Goal: Information Seeking & Learning: Check status

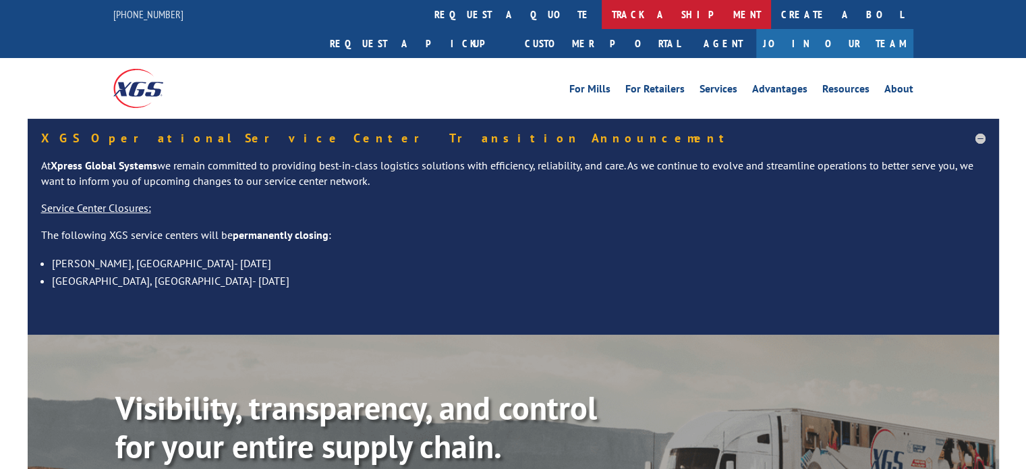
click at [601, 23] on link "track a shipment" at bounding box center [685, 14] width 169 height 29
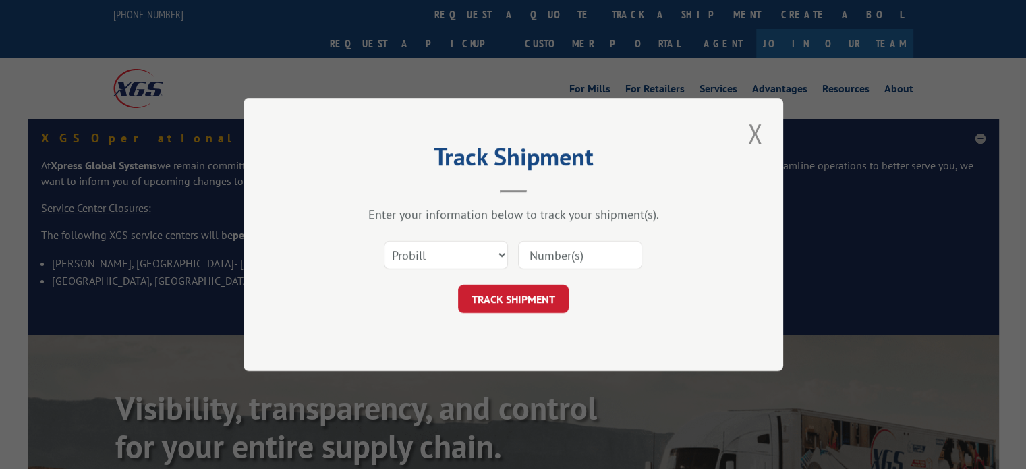
click at [550, 270] on div "Select category... Probill BOL PO" at bounding box center [513, 255] width 405 height 45
click at [542, 261] on input at bounding box center [580, 255] width 124 height 28
paste input "17542923"
type input "17542923"
click at [518, 287] on button "TRACK SHIPMENT" at bounding box center [513, 299] width 111 height 28
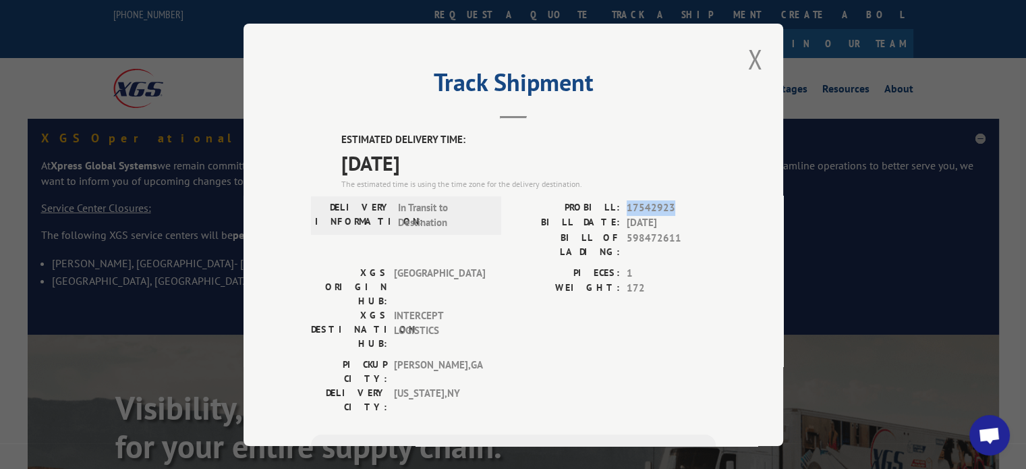
drag, startPoint x: 680, startPoint y: 208, endPoint x: 615, endPoint y: 211, distance: 65.5
click at [615, 211] on div "PROBILL: 17542923" at bounding box center [614, 208] width 202 height 16
copy div "17542923"
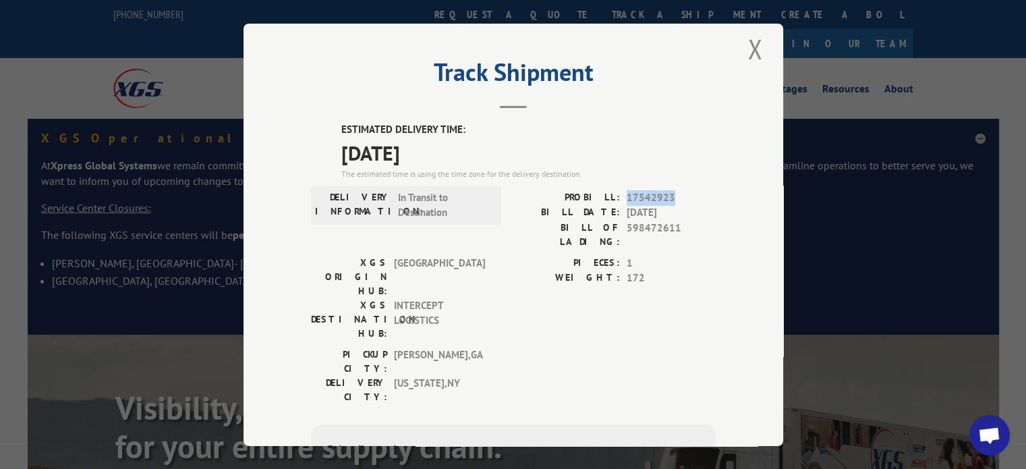
scroll to position [11, 0]
copy div "17542923"
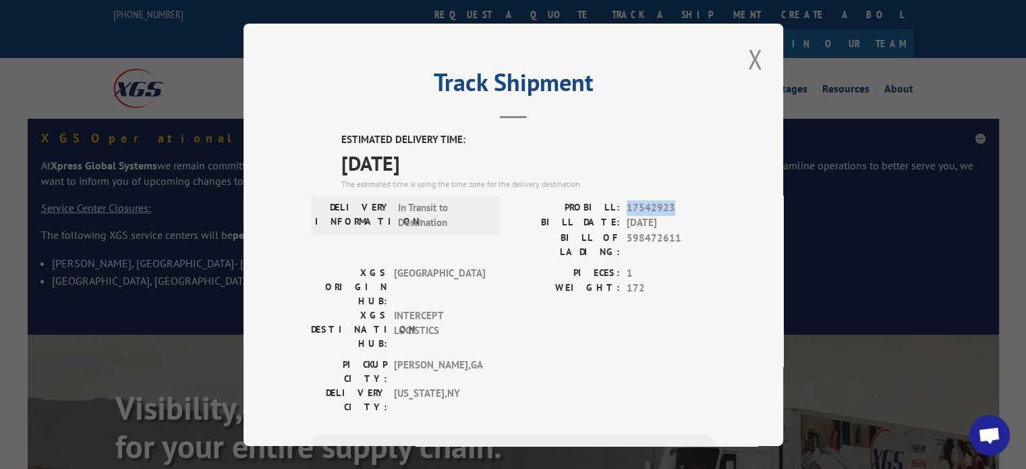
scroll to position [0, 0]
copy div "17542923"
click at [748, 59] on button "Close modal" at bounding box center [754, 58] width 23 height 37
